Goal: Information Seeking & Learning: Learn about a topic

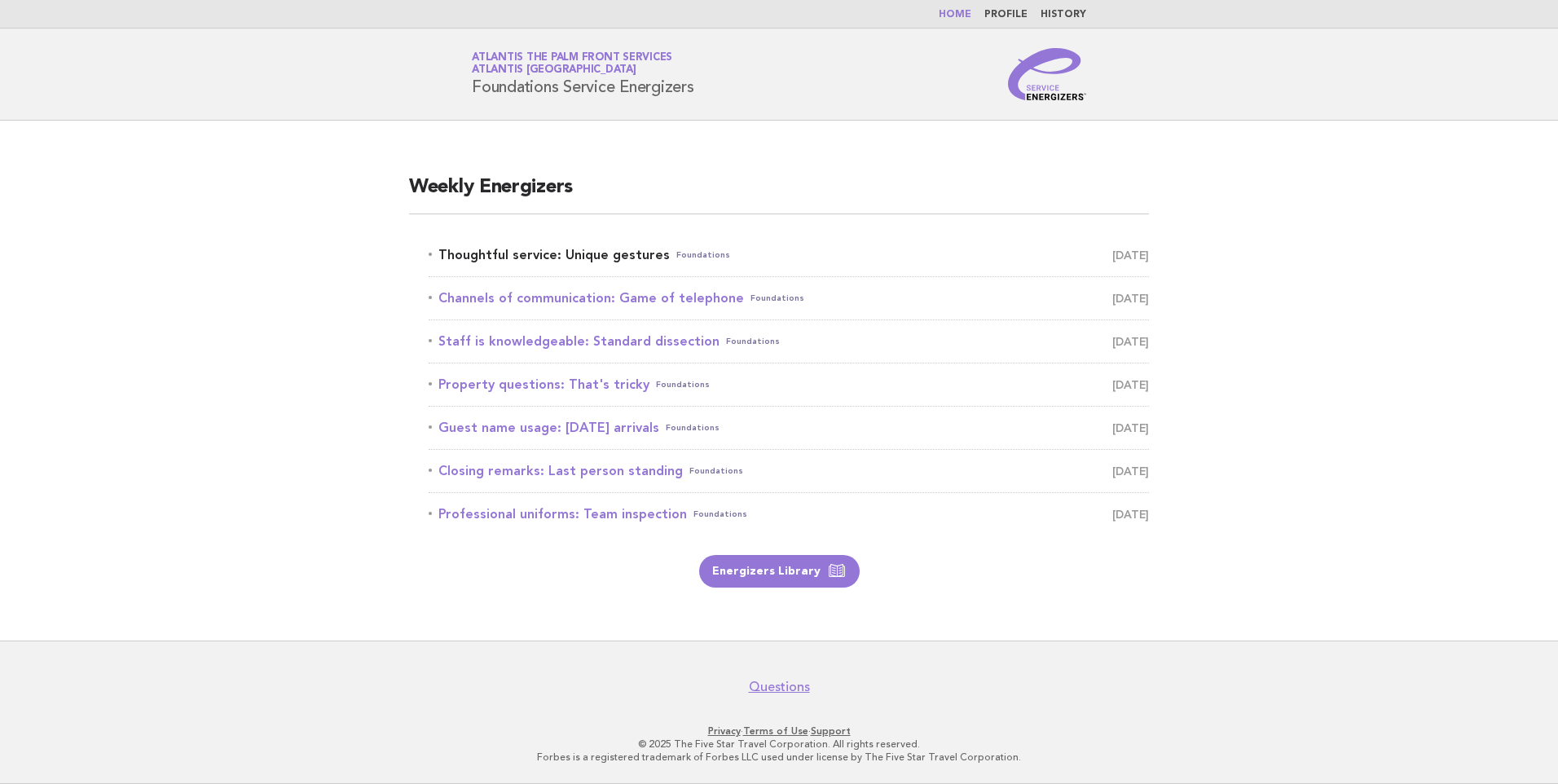
click at [591, 255] on link "Thoughtful service: Unique gestures Foundations [DATE]" at bounding box center [788, 254] width 720 height 23
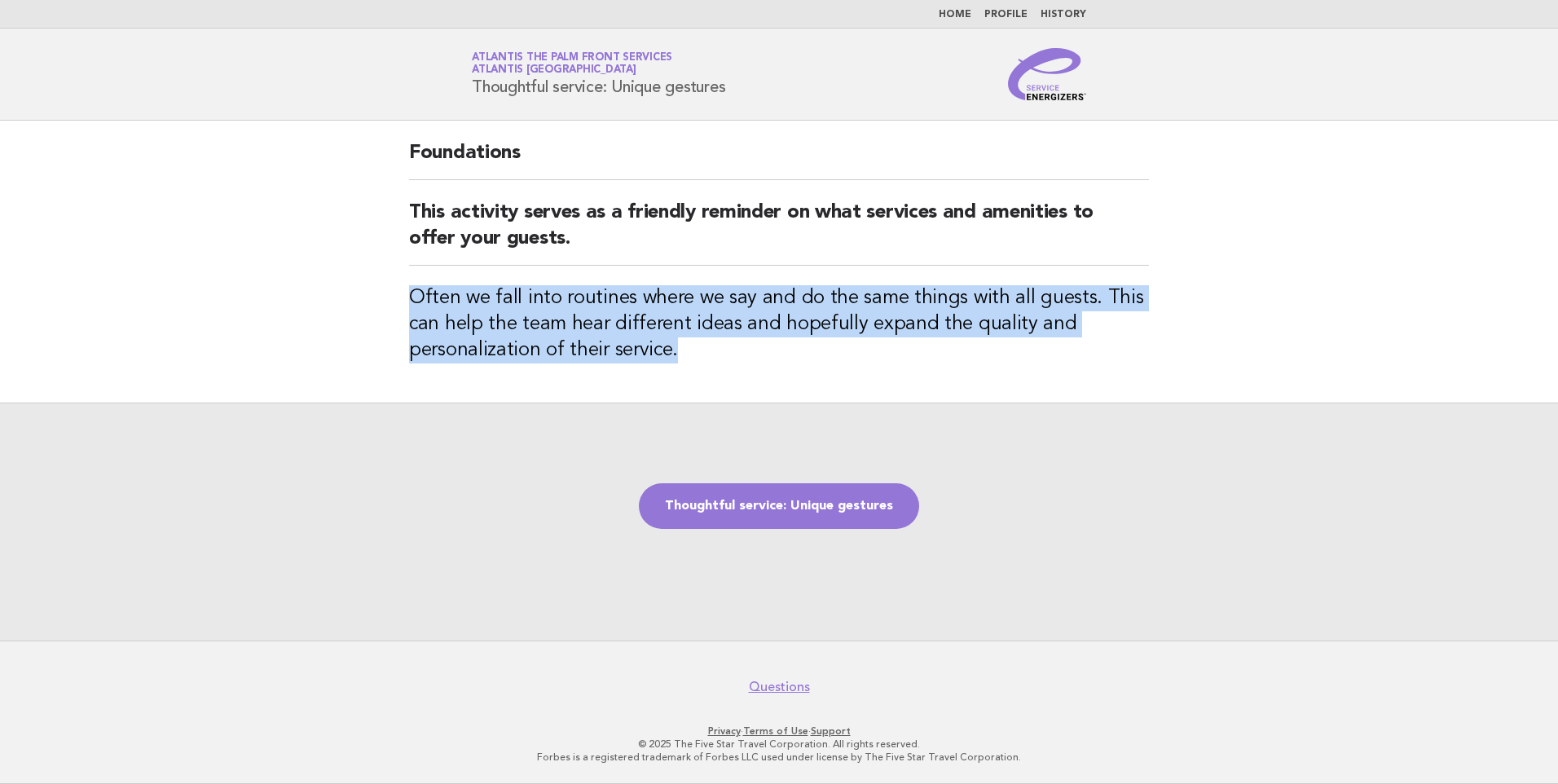
drag, startPoint x: 409, startPoint y: 295, endPoint x: 799, endPoint y: 350, distance: 393.9
click at [799, 350] on h3 "Often we fall into routines where we say and do the same things with all guests…" at bounding box center [779, 324] width 741 height 78
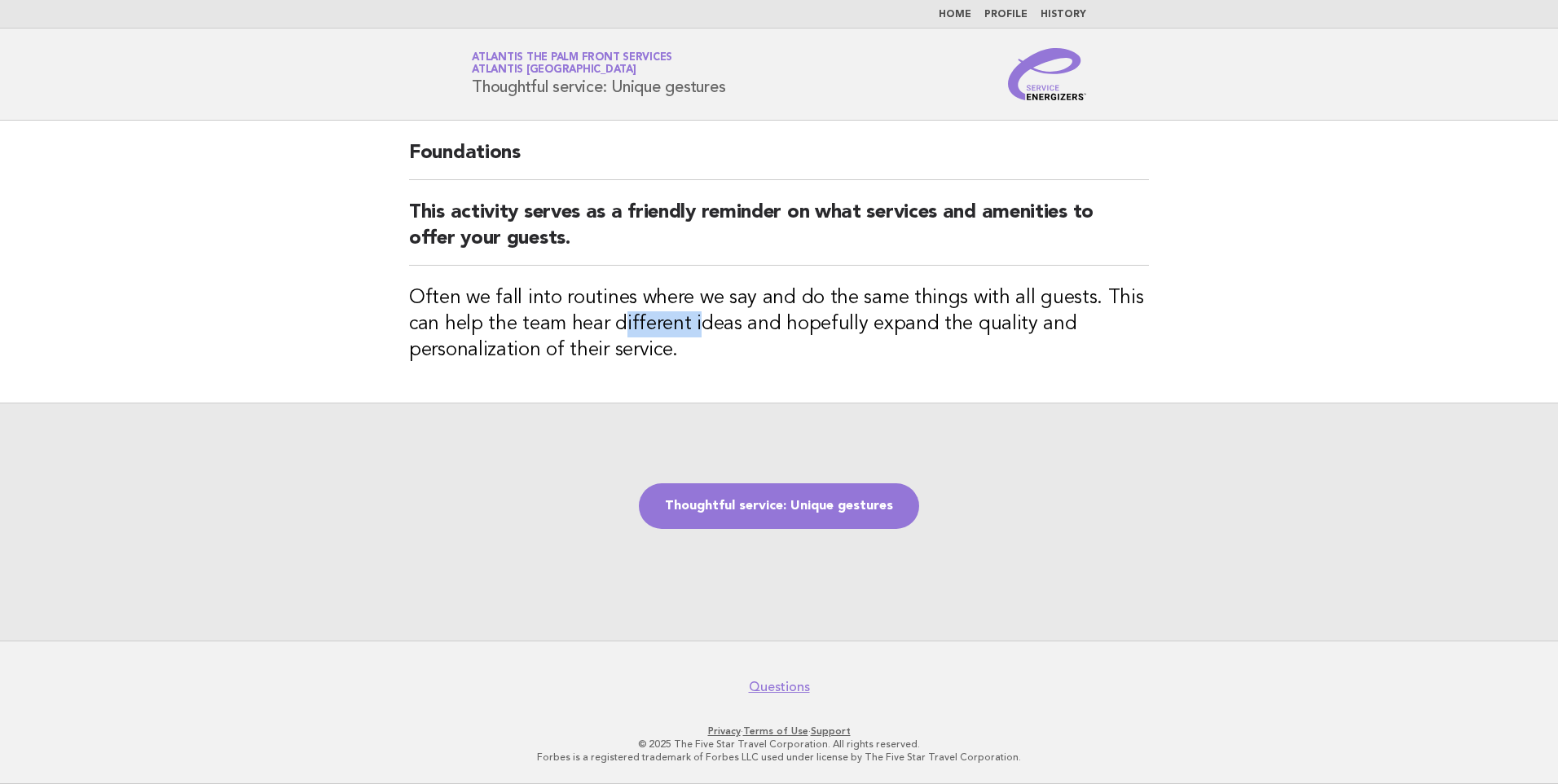
click at [618, 320] on h3 "Often we fall into routines where we say and do the same things with all guests…" at bounding box center [779, 324] width 741 height 78
click at [815, 510] on link "Thoughtful service: Unique gestures" at bounding box center [779, 506] width 280 height 46
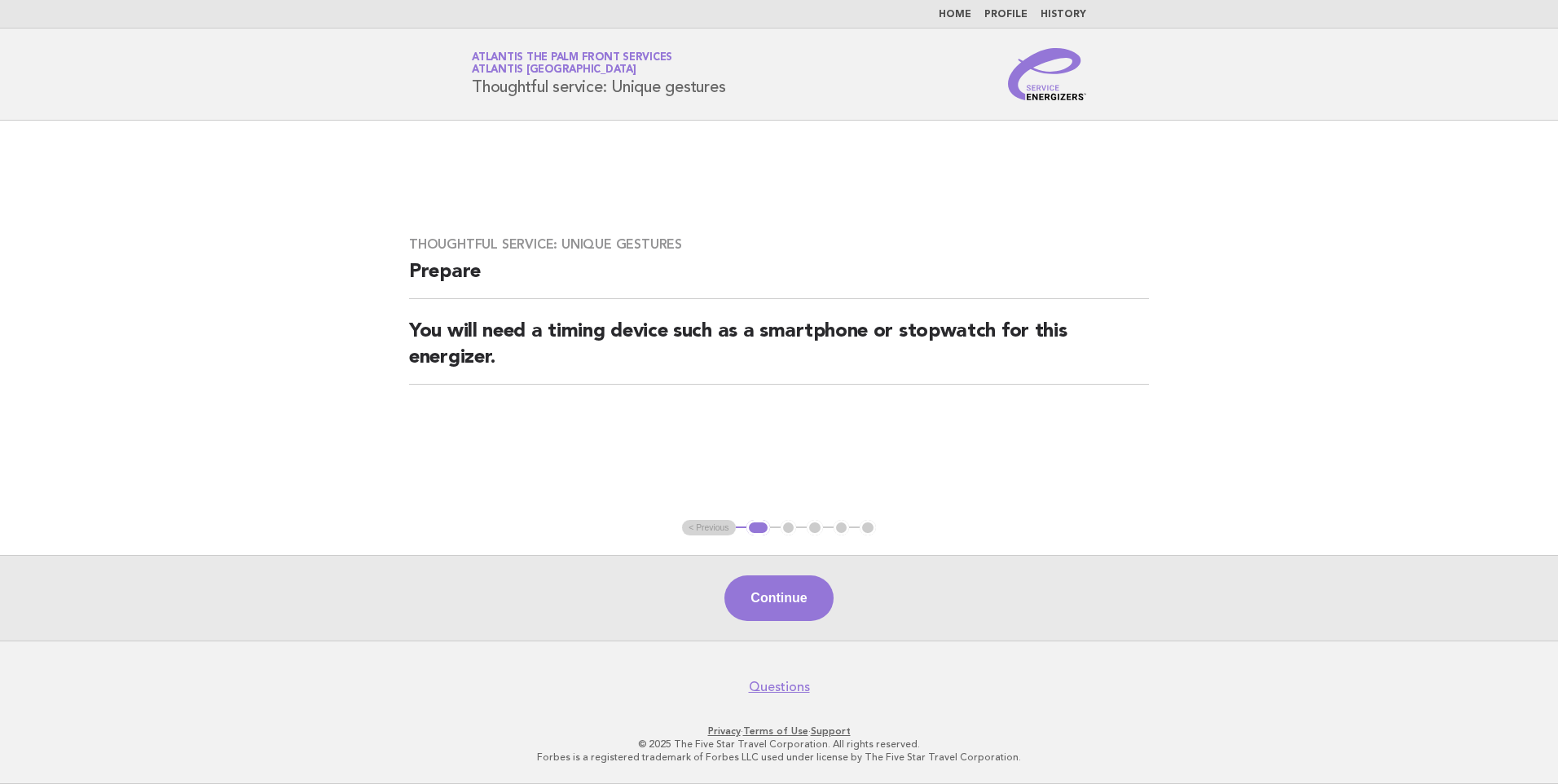
click at [739, 649] on footer "Questions Privacy · Terms of Use · Support © 2025 The Five Star Travel Corporat…" at bounding box center [779, 712] width 1558 height 144
click at [767, 599] on button "Continue" at bounding box center [779, 598] width 108 height 46
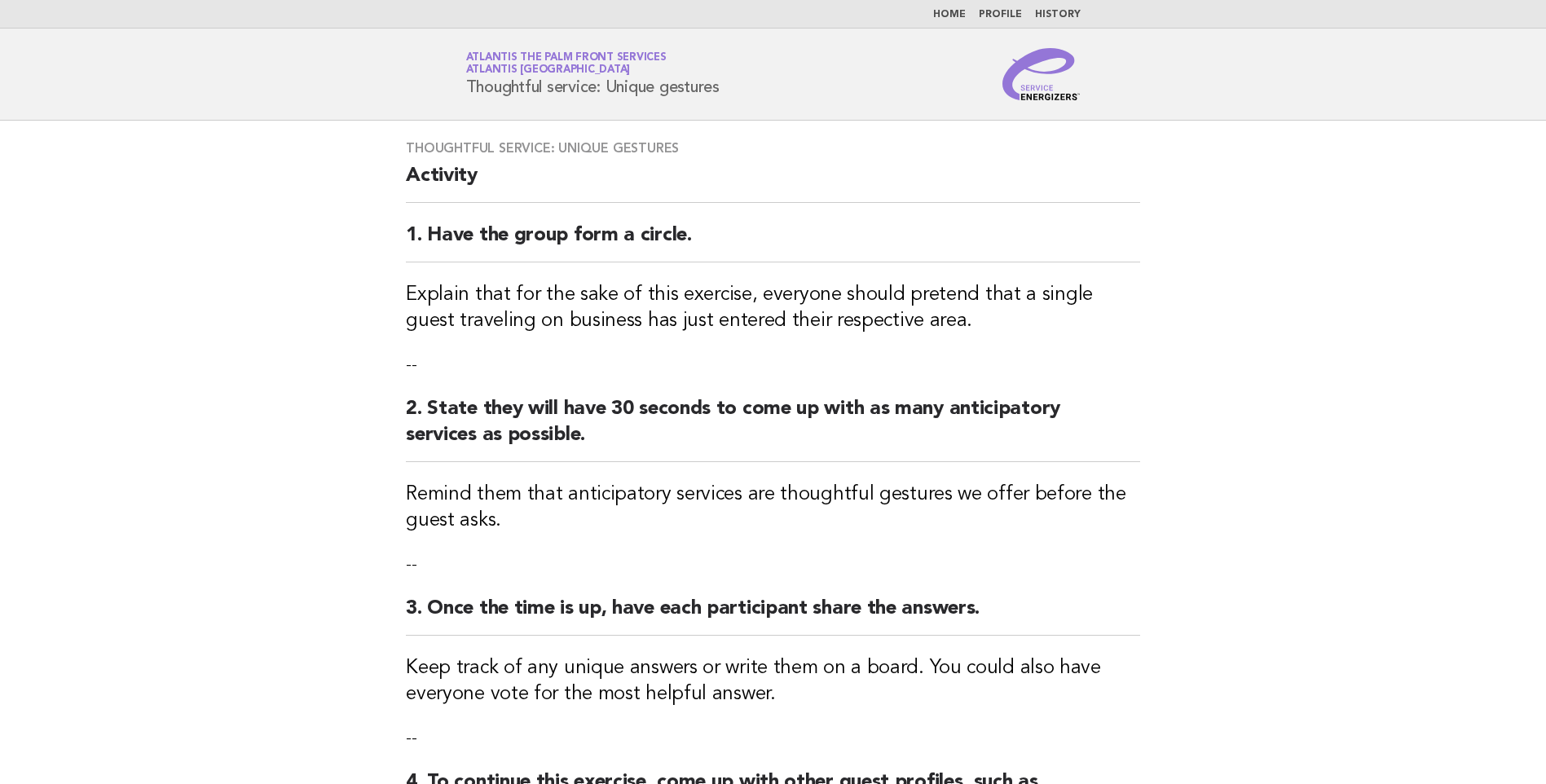
scroll to position [244, 0]
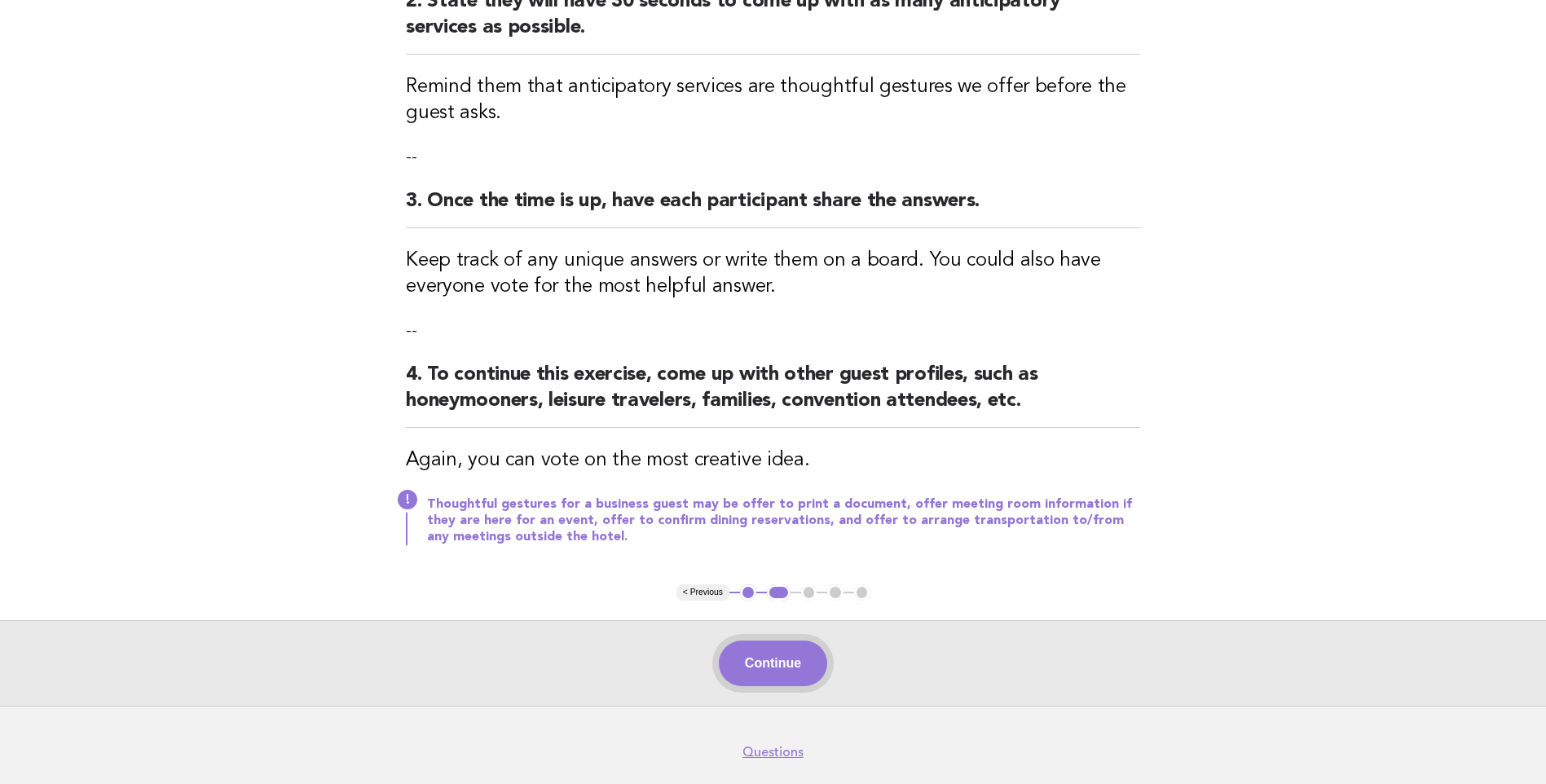
click at [800, 650] on button "Continue" at bounding box center [773, 663] width 108 height 46
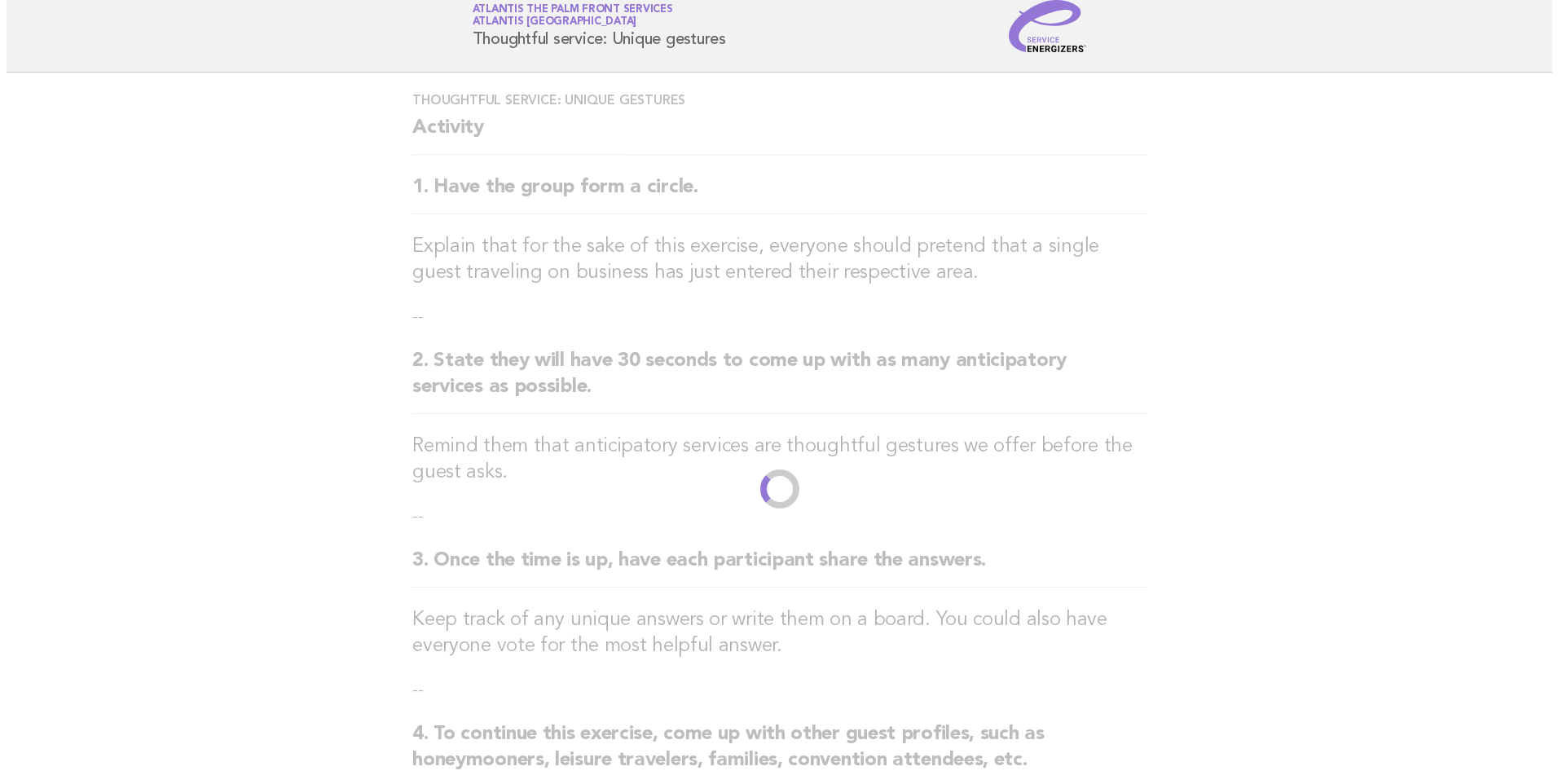
scroll to position [0, 0]
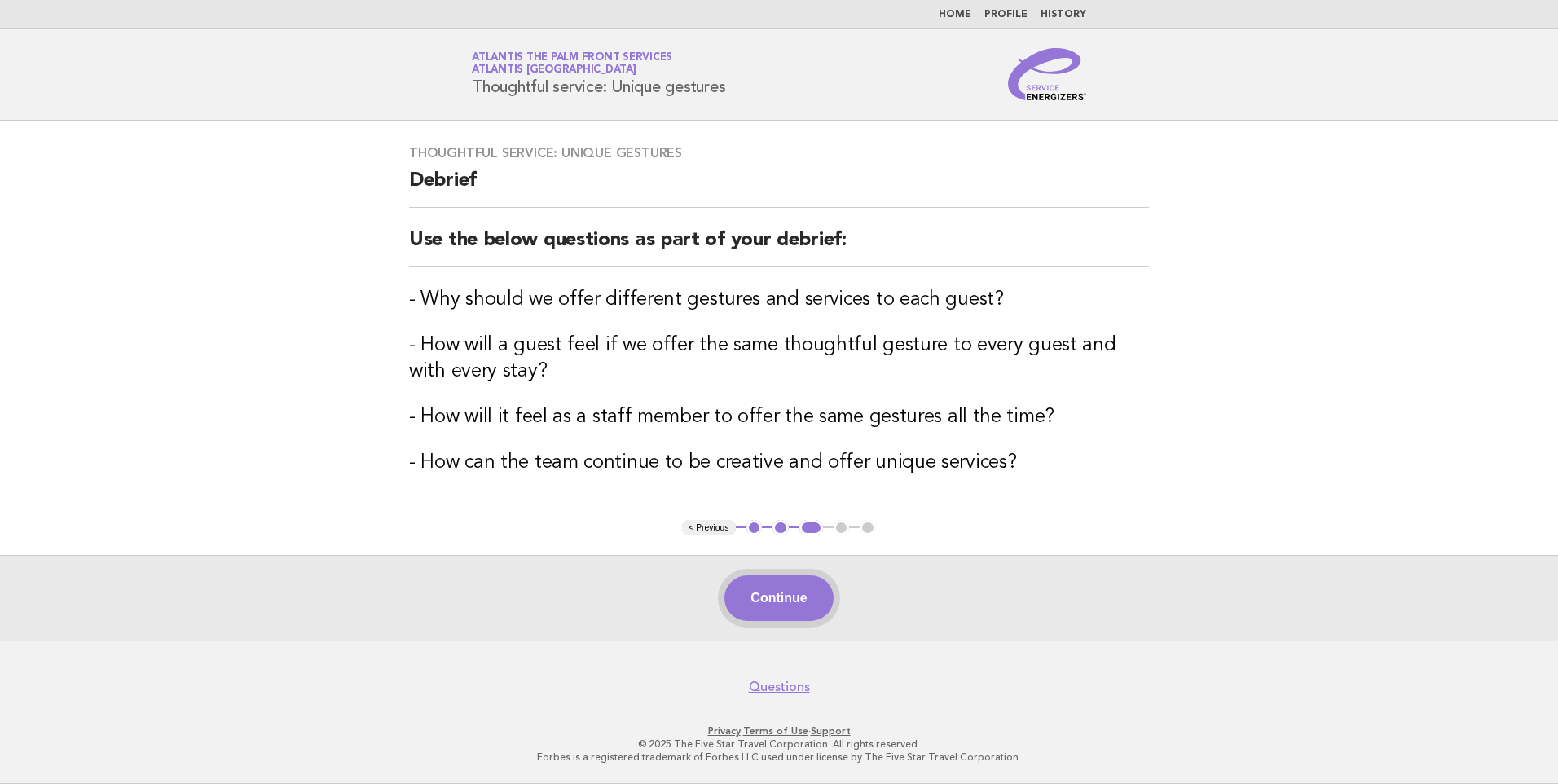
click at [805, 583] on button "Continue" at bounding box center [779, 598] width 108 height 46
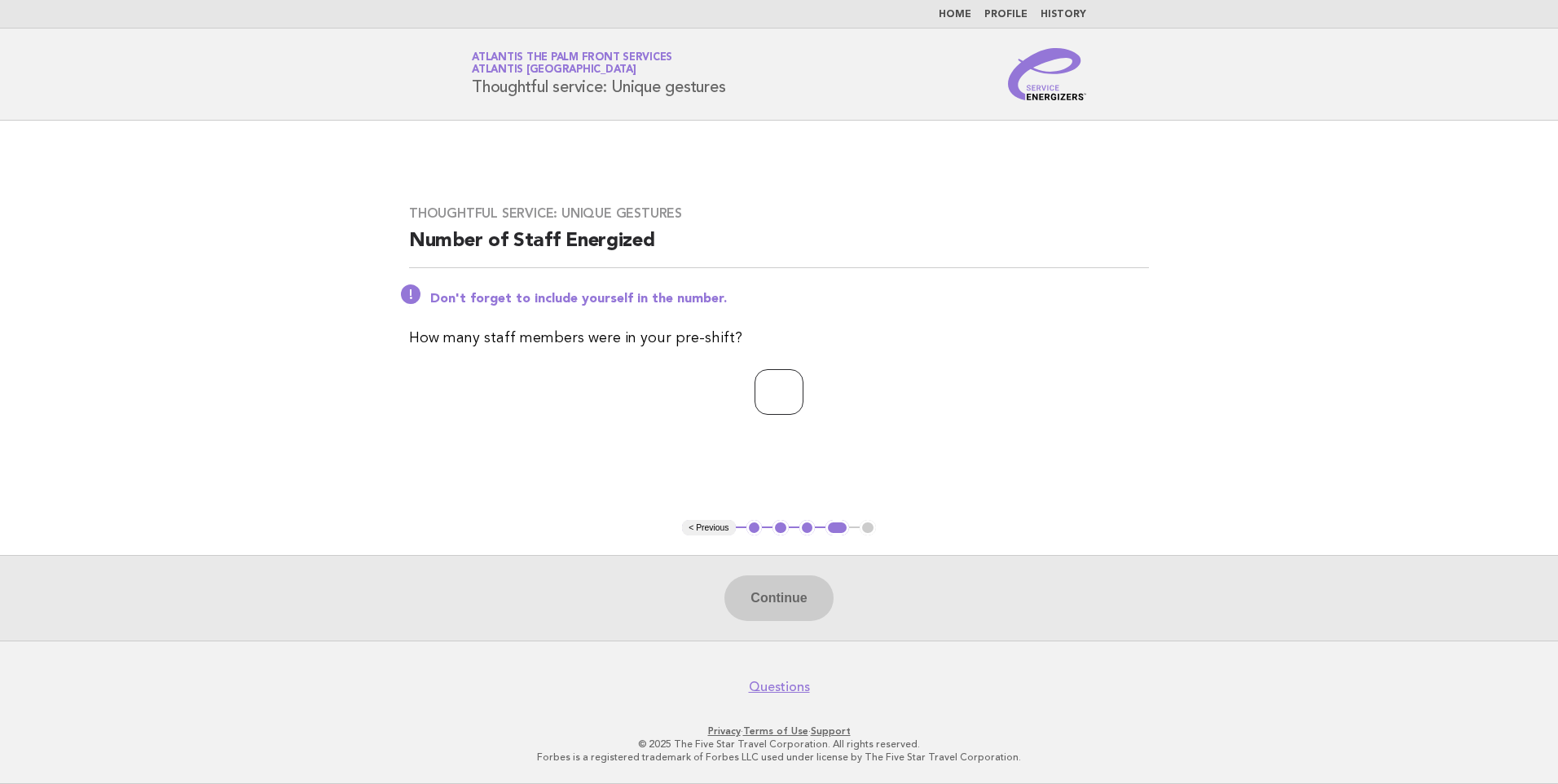
click at [763, 398] on input "number" at bounding box center [779, 392] width 49 height 46
type input "*"
click at [784, 586] on button "Continue" at bounding box center [779, 598] width 108 height 46
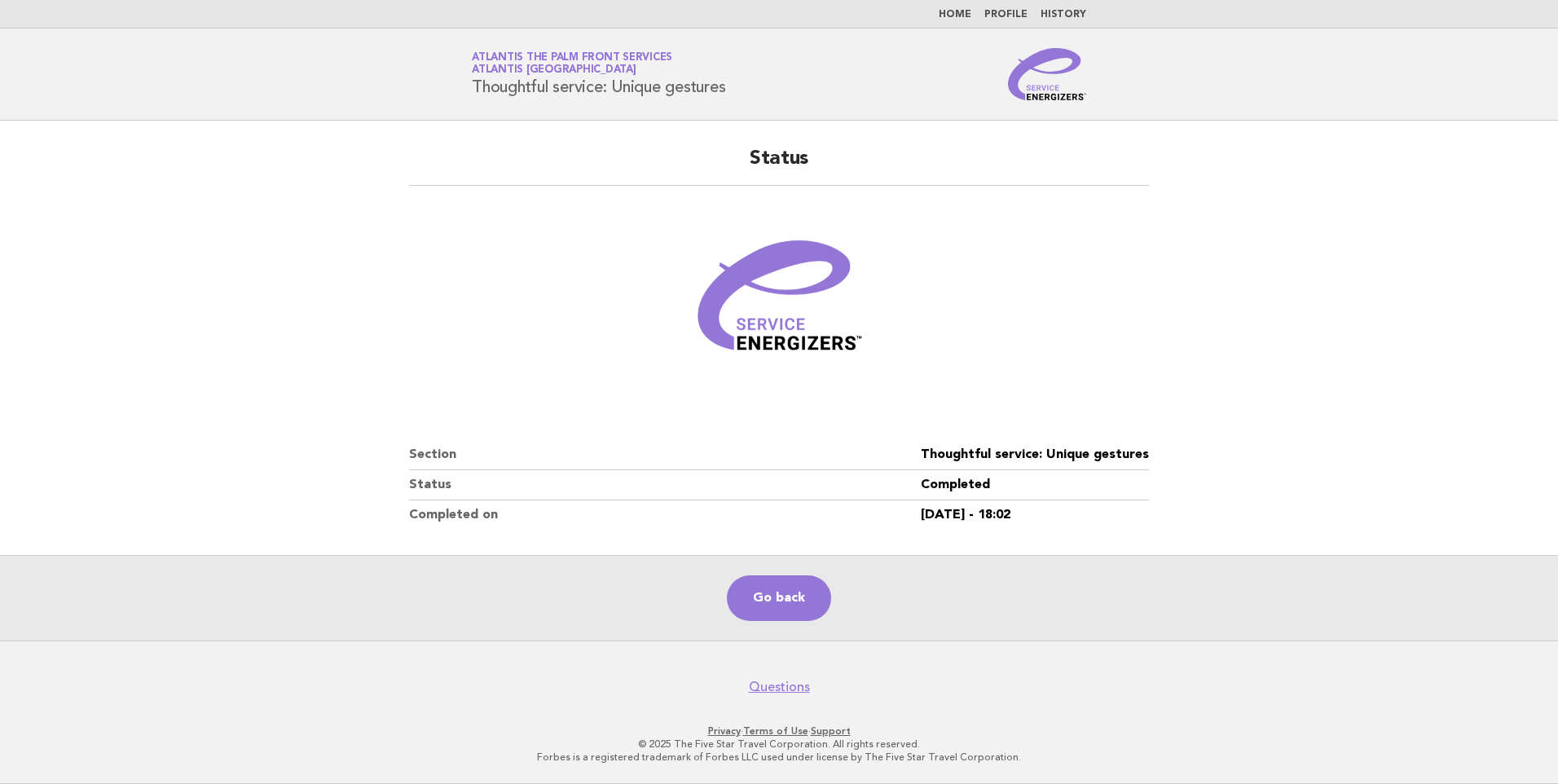
drag, startPoint x: 199, startPoint y: 362, endPoint x: 229, endPoint y: 383, distance: 36.6
click at [200, 362] on main "Status Section Thoughtful service: Unique gestures Status Completed Completed o…" at bounding box center [779, 381] width 1558 height 520
